Goal: Transaction & Acquisition: Book appointment/travel/reservation

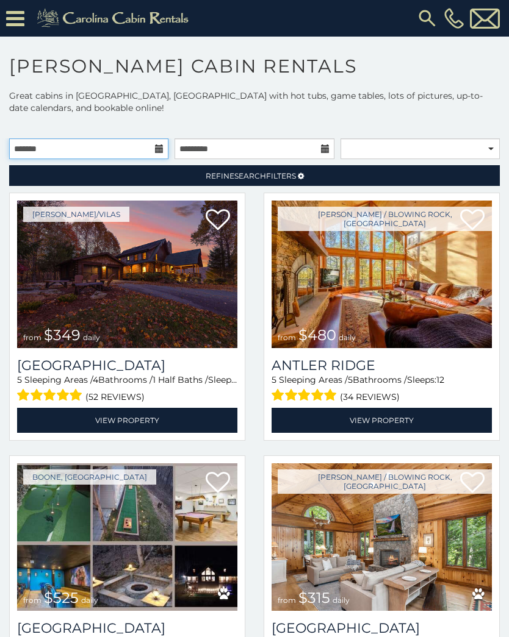
click at [115, 138] on input "text" at bounding box center [88, 148] width 159 height 21
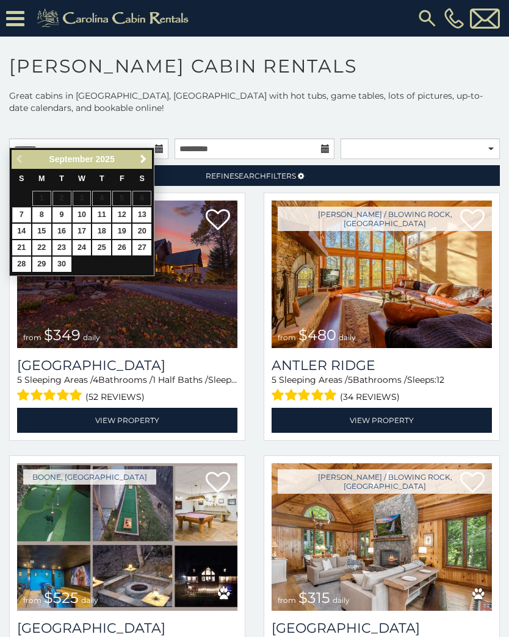
click at [156, 165] on link "Refine Search Filters" at bounding box center [254, 175] width 490 height 21
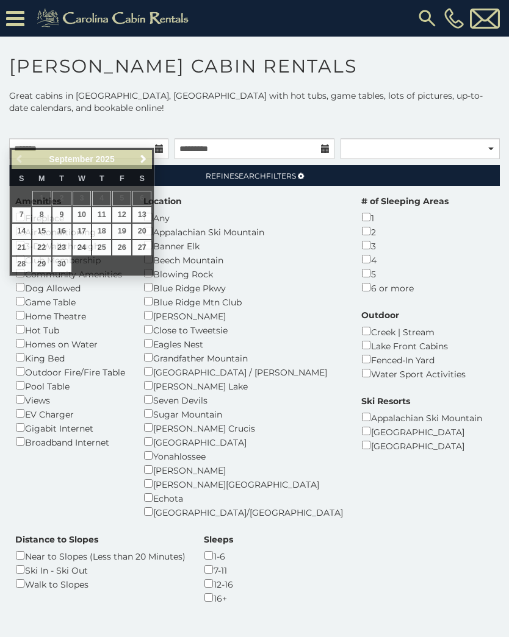
click at [159, 165] on link "Refine Search Filters" at bounding box center [254, 175] width 490 height 21
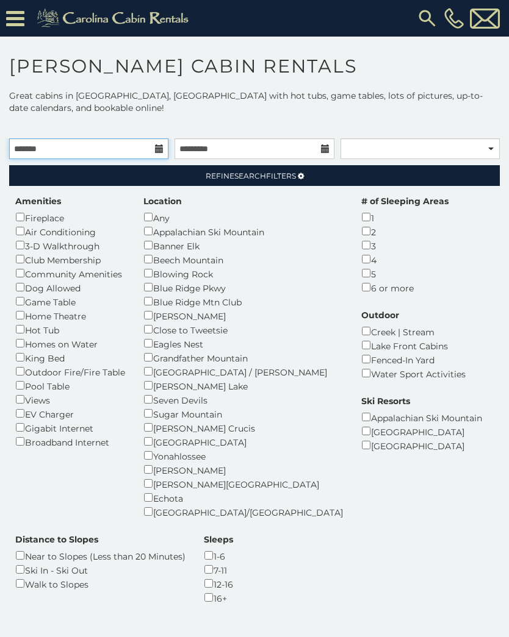
click at [105, 138] on input "text" at bounding box center [88, 148] width 159 height 21
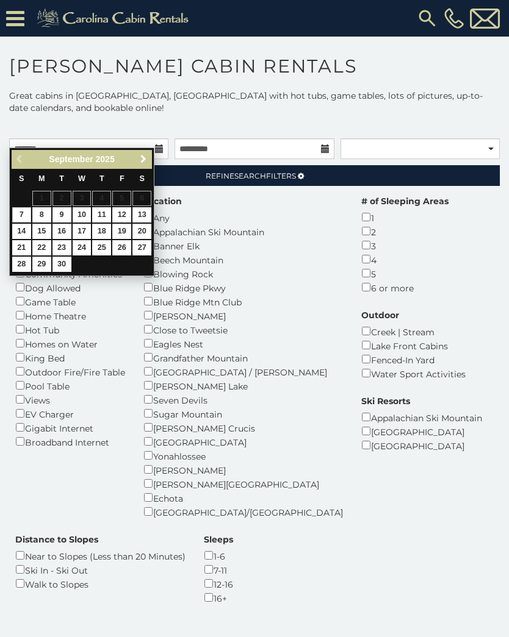
click at [143, 155] on span "Next" at bounding box center [143, 159] width 10 height 10
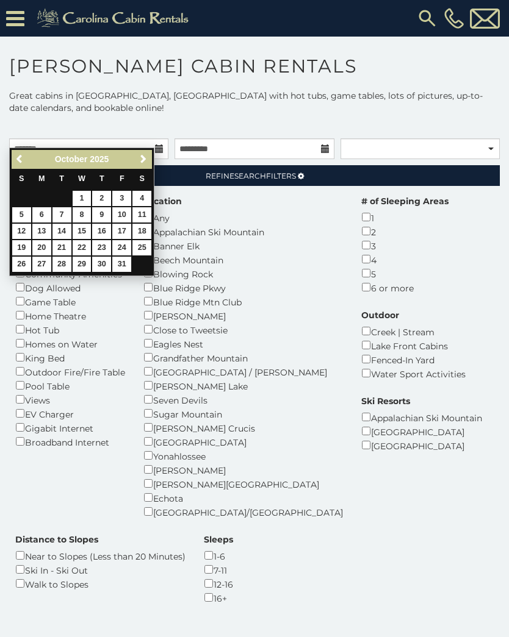
click at [137, 157] on link "Next" at bounding box center [142, 159] width 15 height 15
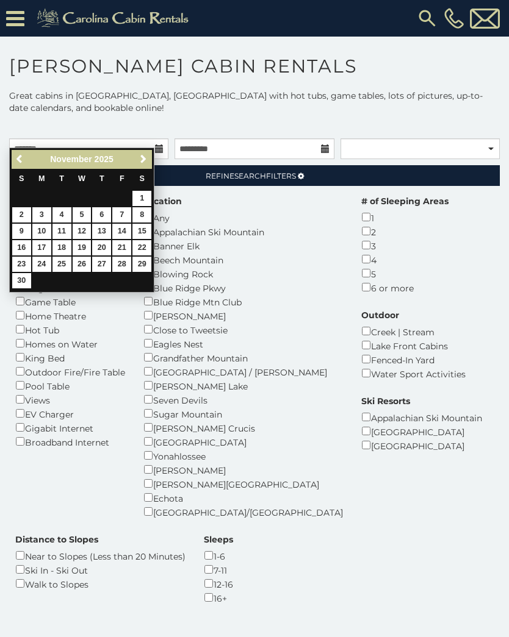
click at [139, 158] on span "Next" at bounding box center [143, 159] width 10 height 10
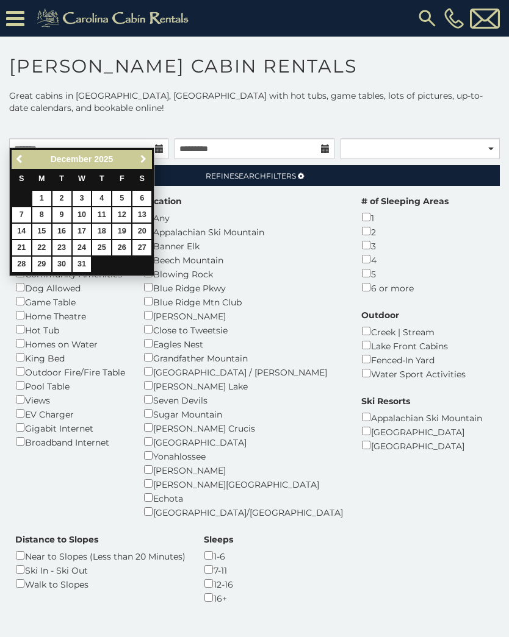
click at [146, 156] on span "Next" at bounding box center [143, 159] width 10 height 10
click at [147, 160] on span "Next" at bounding box center [143, 159] width 10 height 10
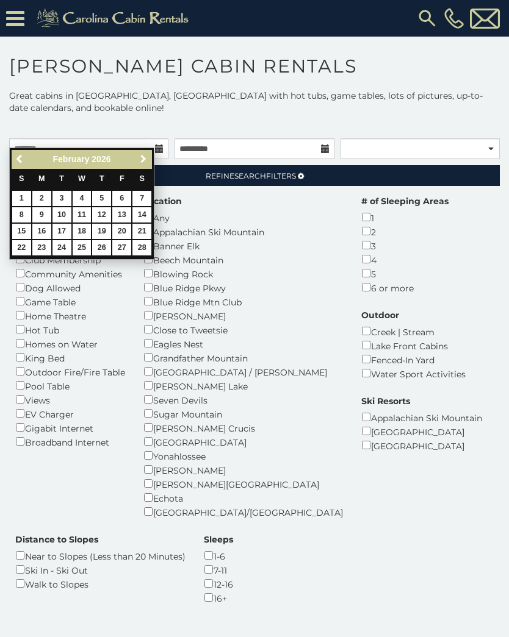
click at [147, 159] on span "Next" at bounding box center [143, 159] width 10 height 10
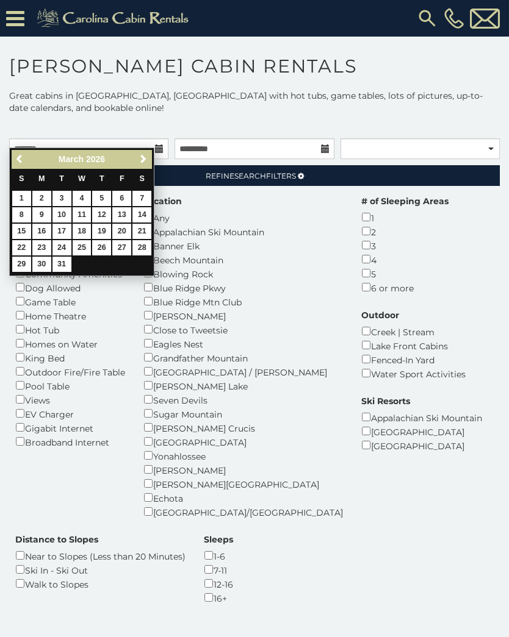
click at [145, 154] on span "Next" at bounding box center [143, 159] width 10 height 10
click at [145, 157] on span "Next" at bounding box center [143, 159] width 10 height 10
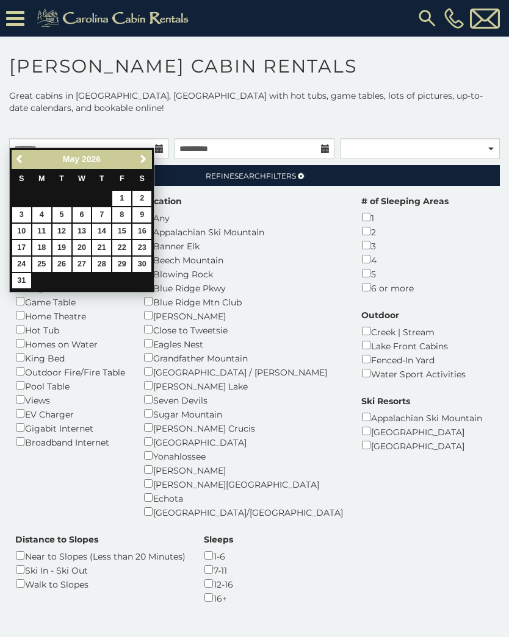
click at [141, 161] on span "Next" at bounding box center [143, 159] width 10 height 10
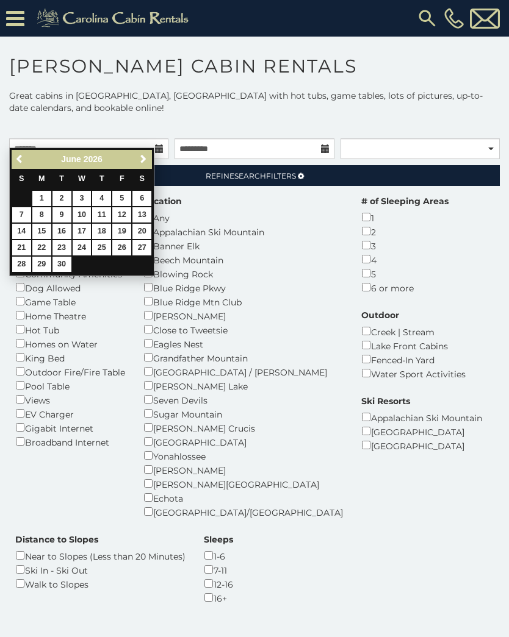
click at [153, 155] on div "Previous Next [DATE] S M T W T F S 1 2 3 4 5 6 7 8 9 10 11 12 13 14 15 16 17 18…" at bounding box center [81, 212] width 145 height 129
click at [138, 158] on span "Next" at bounding box center [143, 159] width 10 height 10
click at [22, 213] on link "5" at bounding box center [21, 214] width 19 height 15
type input "**********"
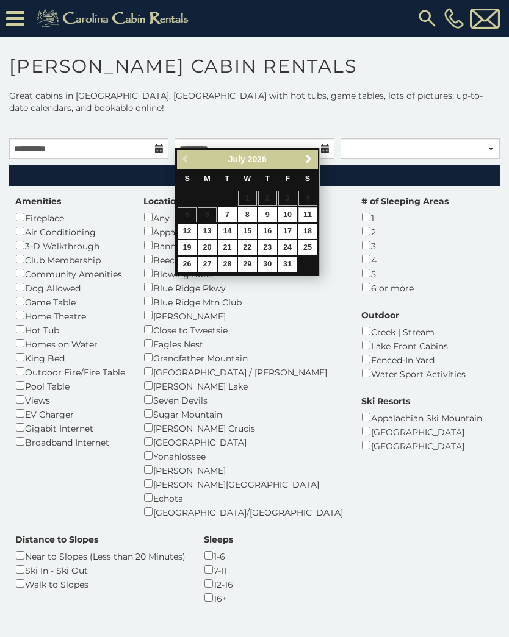
click at [312, 215] on link "11" at bounding box center [307, 214] width 19 height 15
type input "**********"
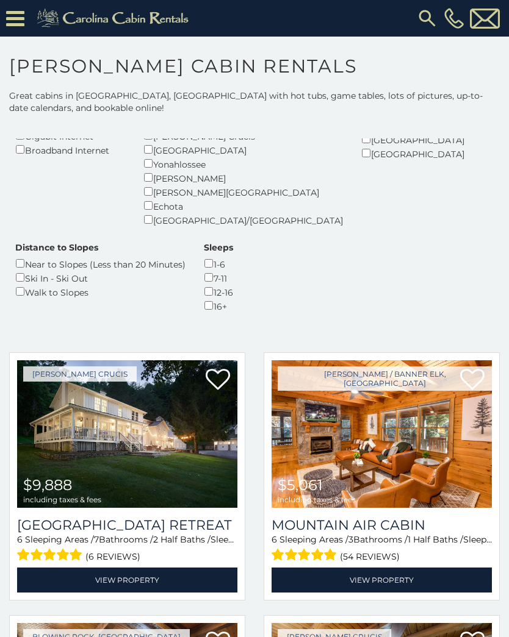
scroll to position [293, 0]
